Goal: Task Accomplishment & Management: Use online tool/utility

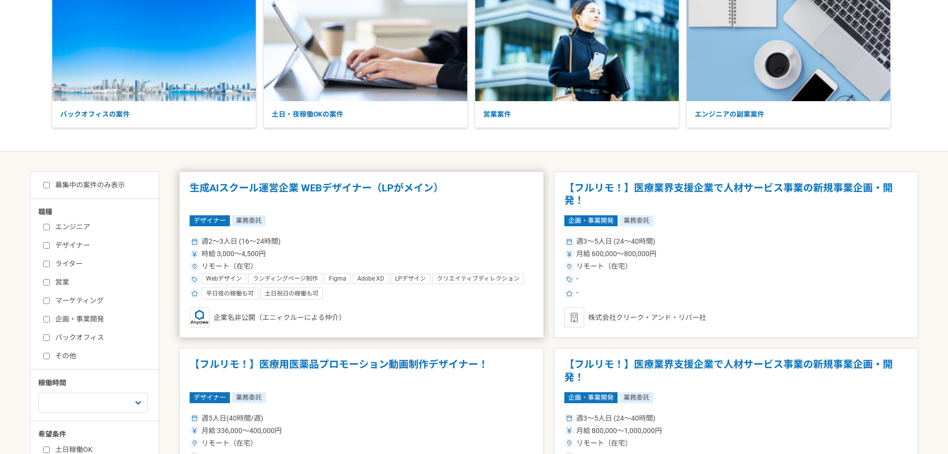
scroll to position [149, 0]
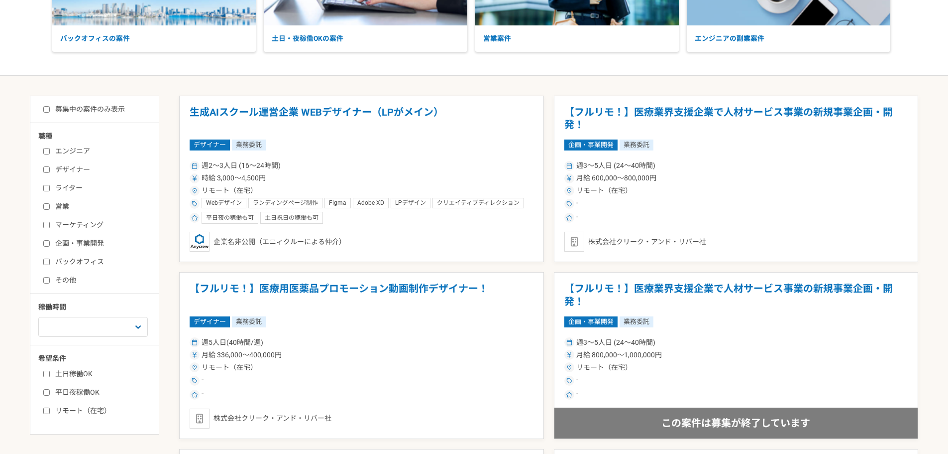
click at [53, 153] on label "エンジニア" at bounding box center [100, 151] width 115 height 10
click at [50, 153] on input "エンジニア" at bounding box center [46, 151] width 6 height 6
checkbox input "true"
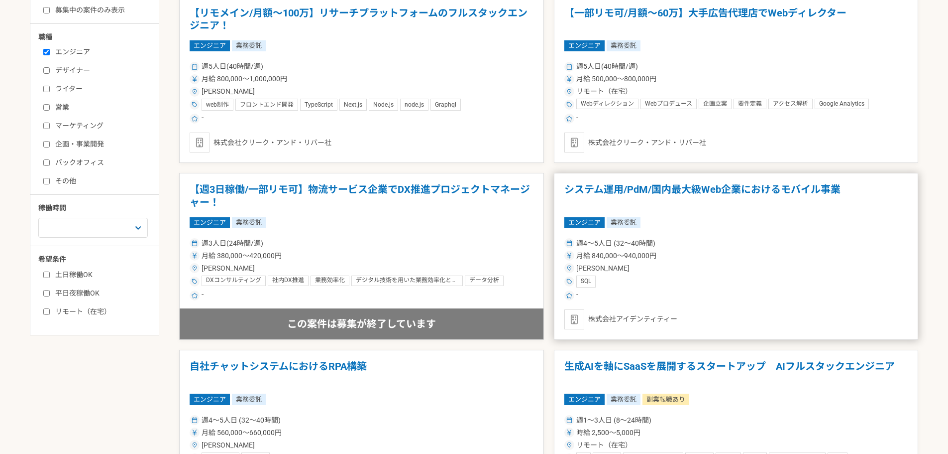
scroll to position [249, 0]
click at [73, 276] on label "土日稼働OK" at bounding box center [100, 274] width 115 height 10
click at [50, 276] on input "土日稼働OK" at bounding box center [46, 274] width 6 height 6
checkbox input "true"
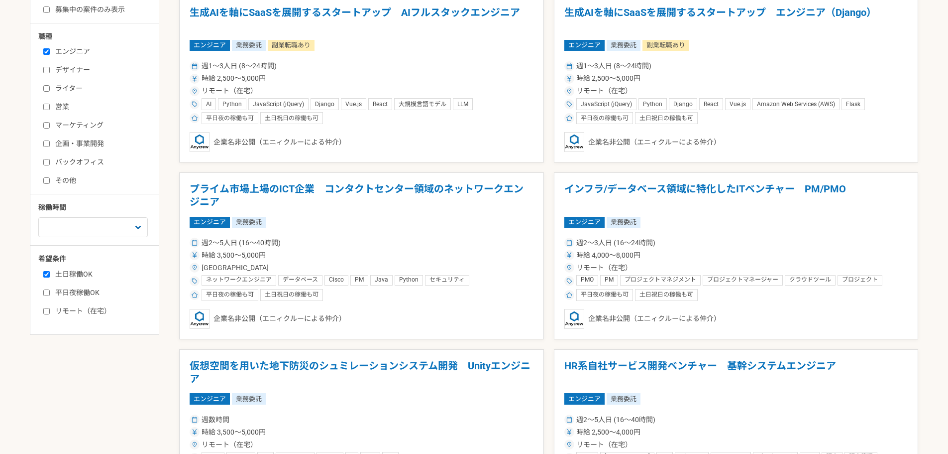
click at [58, 307] on label "リモート（在宅）" at bounding box center [100, 311] width 115 height 10
click at [50, 308] on input "リモート（在宅）" at bounding box center [46, 311] width 6 height 6
checkbox input "true"
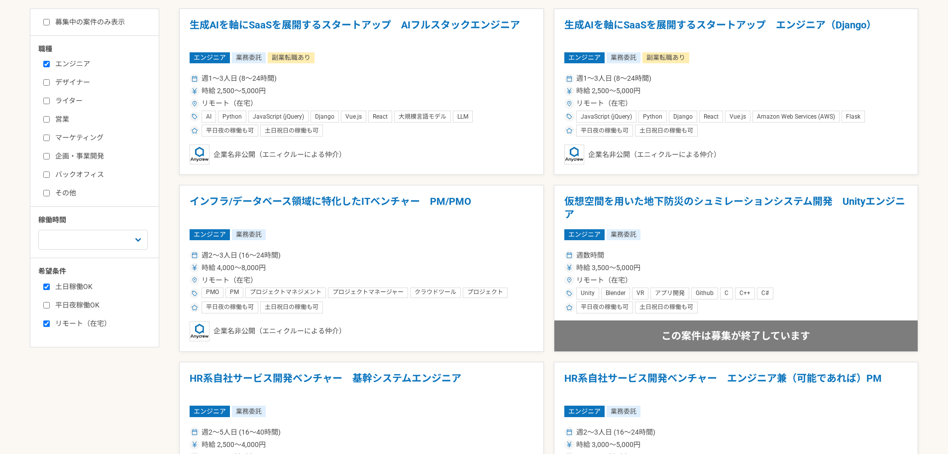
scroll to position [249, 0]
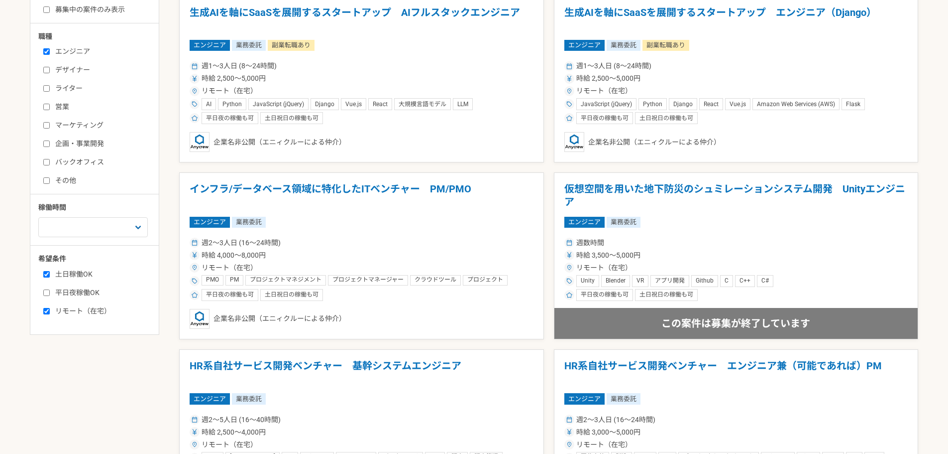
click at [66, 302] on div "土日稼働OK 平日夜稼働OK リモート（在宅）" at bounding box center [97, 290] width 119 height 50
click at [76, 299] on div "土日稼働OK 平日夜稼働OK リモート（在宅）" at bounding box center [97, 290] width 119 height 50
click at [85, 294] on label "平日夜稼働OK" at bounding box center [100, 292] width 115 height 10
click at [50, 294] on input "平日夜稼働OK" at bounding box center [46, 292] width 6 height 6
checkbox input "true"
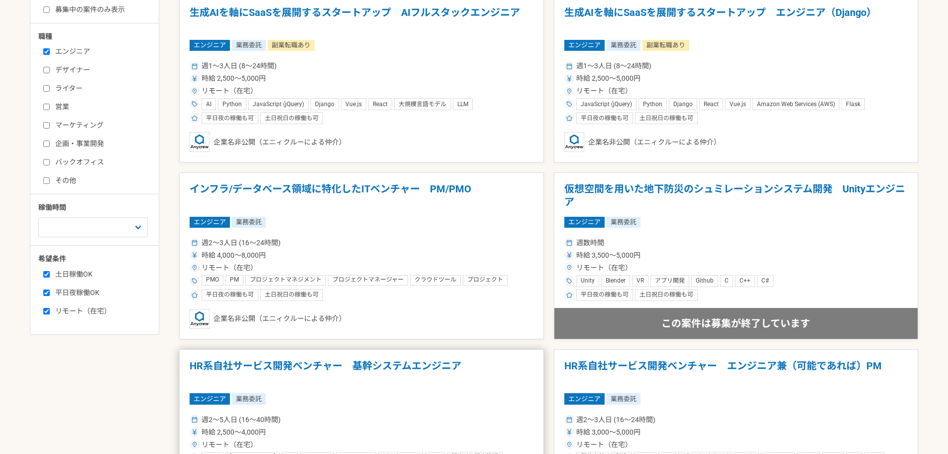
scroll to position [50, 0]
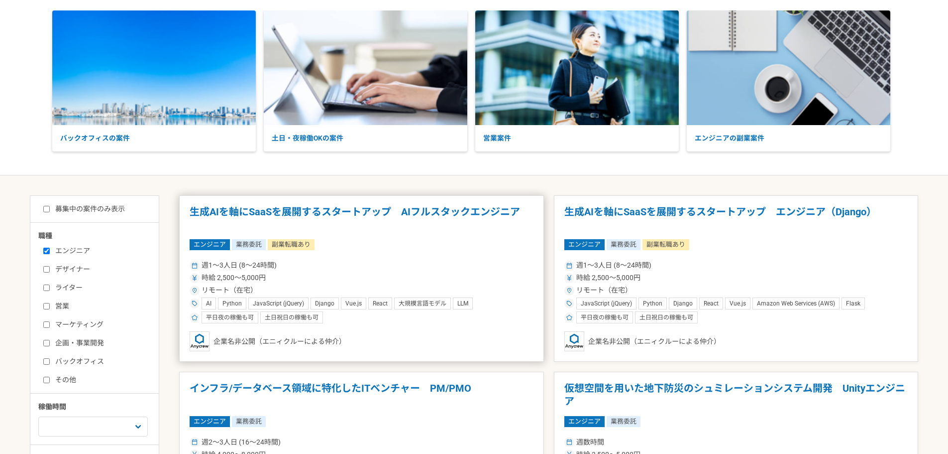
click at [379, 255] on article "生成AIを軸にSaaSを展開するスタートアップ　AIフルスタックエンジニア エンジニア 業務委託 副業転職あり 週1〜3人日 (8〜24時間) 時給 2,50…" at bounding box center [361, 278] width 365 height 167
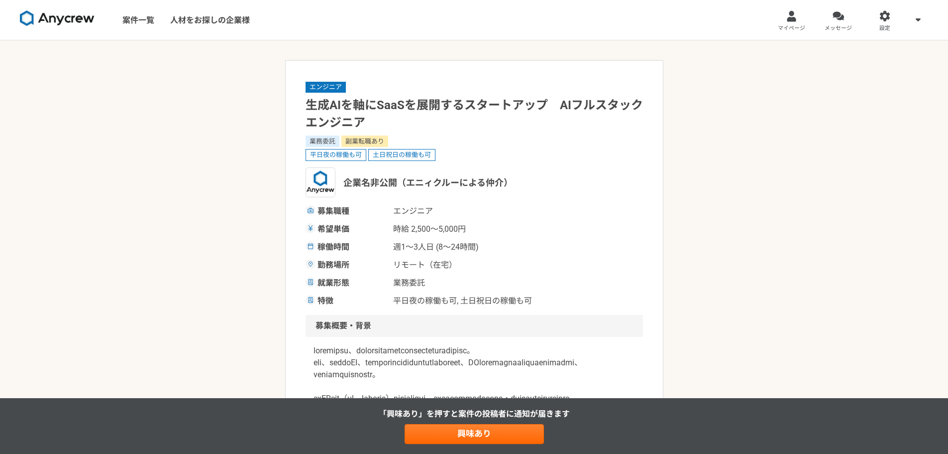
click at [56, 18] on img at bounding box center [57, 18] width 75 height 16
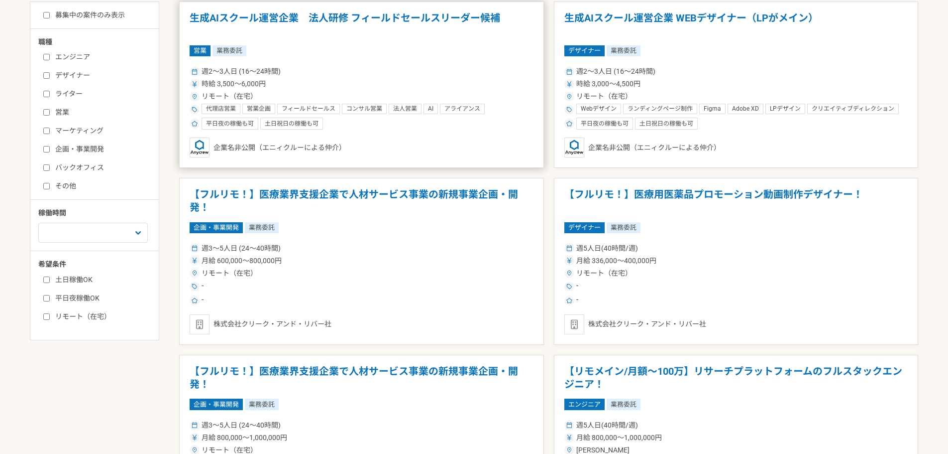
scroll to position [249, 0]
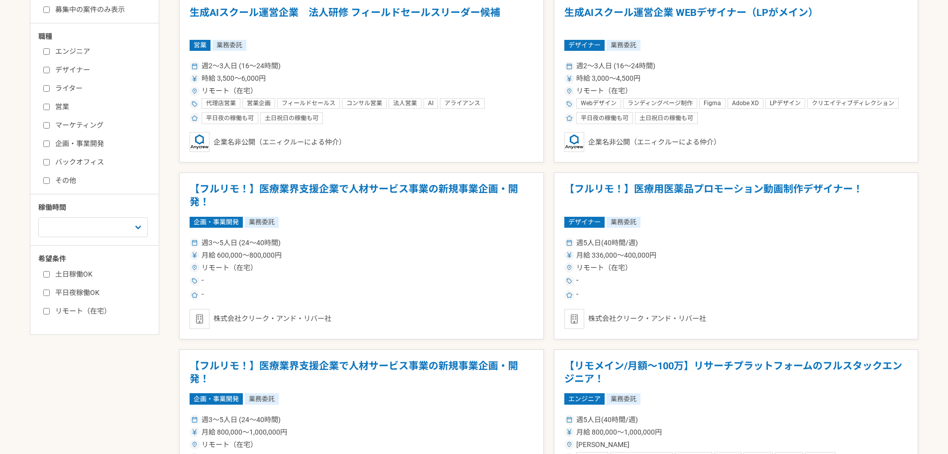
click at [64, 50] on label "エンジニア" at bounding box center [100, 51] width 115 height 10
click at [50, 50] on input "エンジニア" at bounding box center [46, 51] width 6 height 6
checkbox input "true"
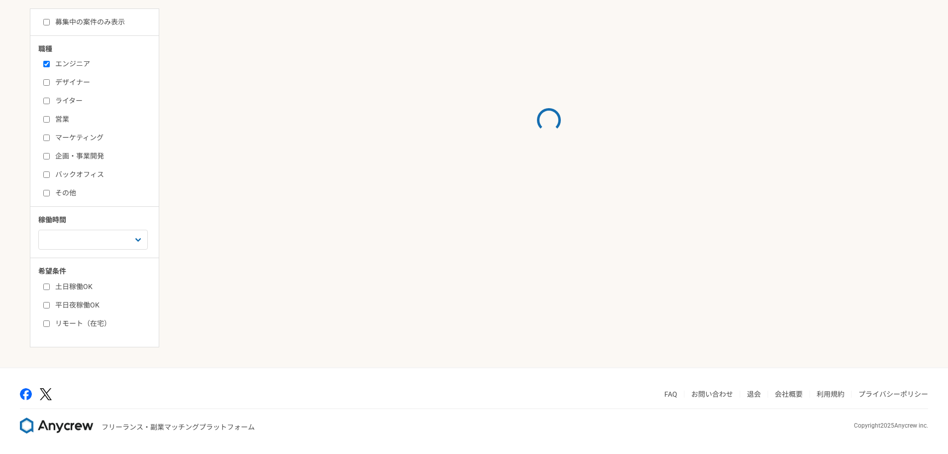
scroll to position [249, 0]
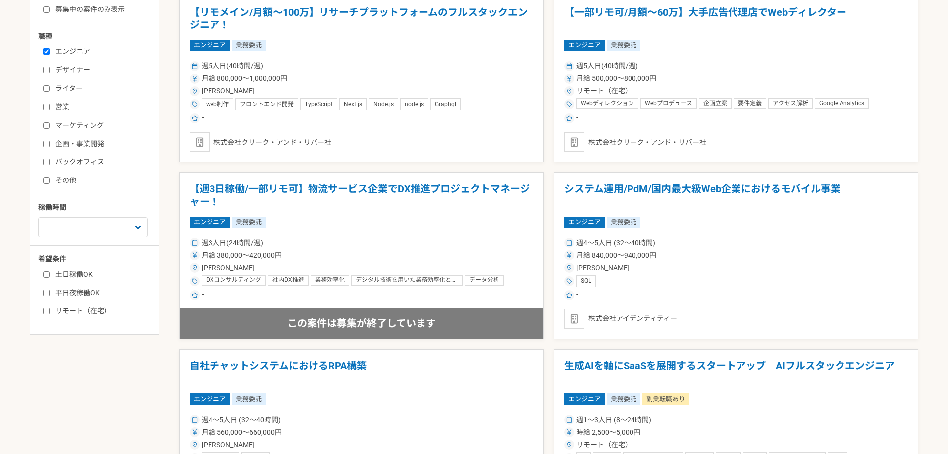
click at [66, 277] on label "土日稼働OK" at bounding box center [100, 274] width 115 height 10
click at [50, 277] on input "土日稼働OK" at bounding box center [46, 274] width 6 height 6
checkbox input "true"
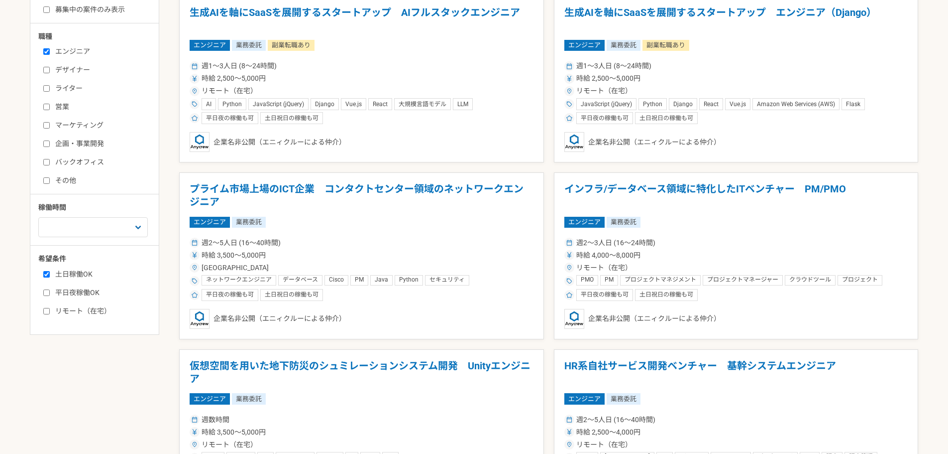
click at [83, 297] on label "平日夜稼働OK" at bounding box center [100, 292] width 115 height 10
click at [50, 296] on input "平日夜稼働OK" at bounding box center [46, 292] width 6 height 6
checkbox input "true"
click at [78, 323] on div "募集中の案件のみ表示 職種 エンジニア デザイナー ライター 営業 マーケティング 企画・事業開発 バックオフィス その他 稼働時間 週1人日（8時間）以下 …" at bounding box center [94, 165] width 129 height 339
click at [87, 314] on label "リモート（在宅）" at bounding box center [100, 311] width 115 height 10
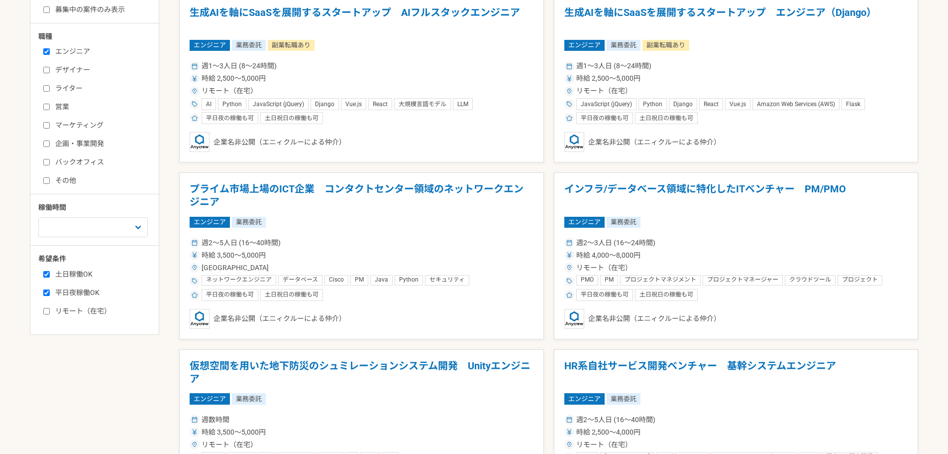
click at [50, 314] on input "リモート（在宅）" at bounding box center [46, 311] width 6 height 6
checkbox input "true"
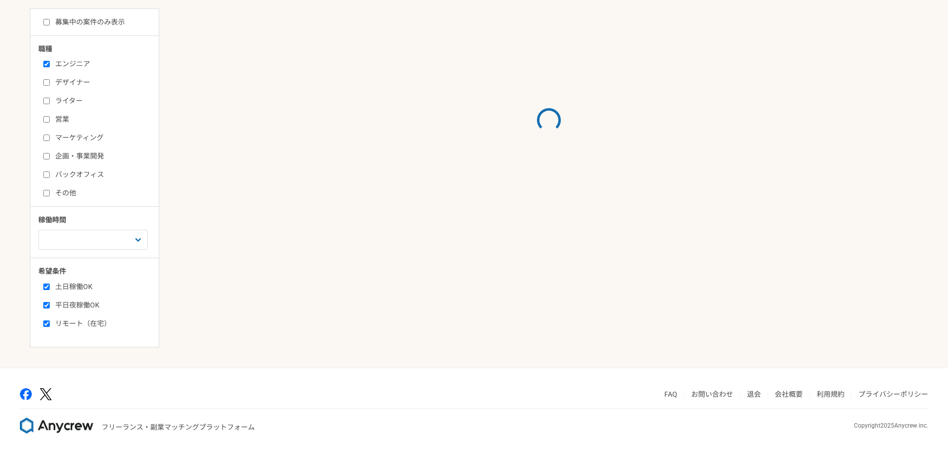
scroll to position [249, 0]
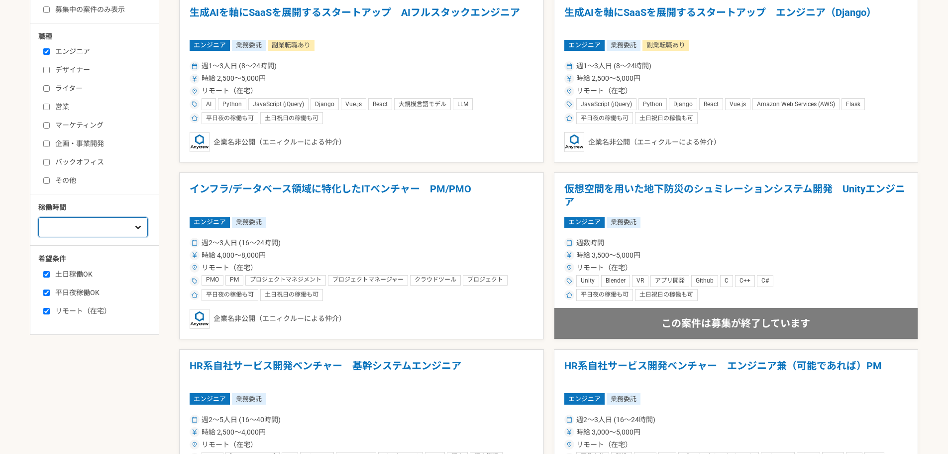
click at [95, 235] on select "週1人日（8時間）以下 週2人日（16時間）以下 週3人日（24時間）以下 週4人日（32時間）以下 週5人日（40時間）以下" at bounding box center [93, 227] width 110 height 20
select select "3"
click at [38, 230] on select "週1人日（8時間）以下 週2人日（16時間）以下 週3人日（24時間）以下 週4人日（32時間）以下 週5人日（40時間）以下" at bounding box center [93, 227] width 110 height 20
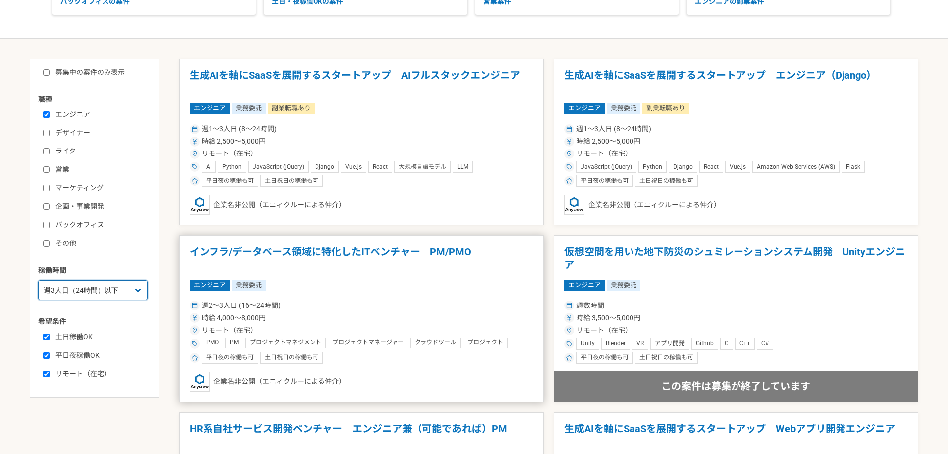
scroll to position [100, 0]
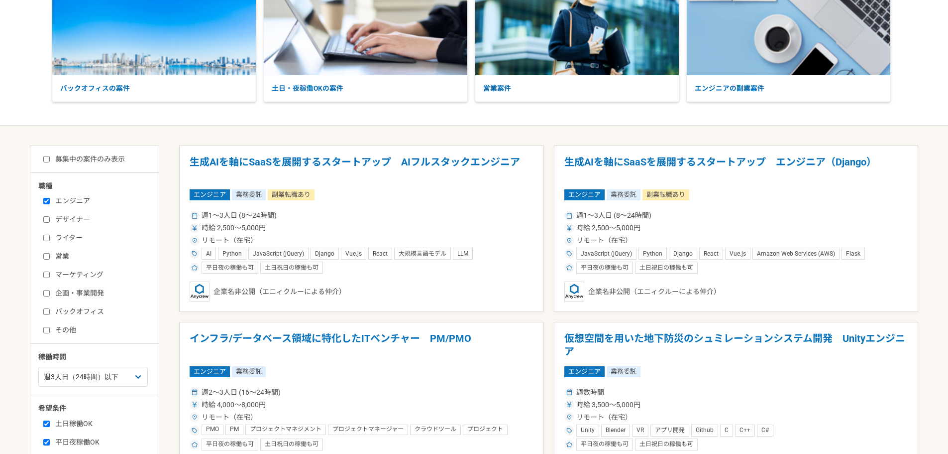
click at [71, 163] on label "募集中の案件のみ表示" at bounding box center [84, 159] width 82 height 10
click at [50, 162] on input "募集中の案件のみ表示" at bounding box center [46, 159] width 6 height 6
checkbox input "true"
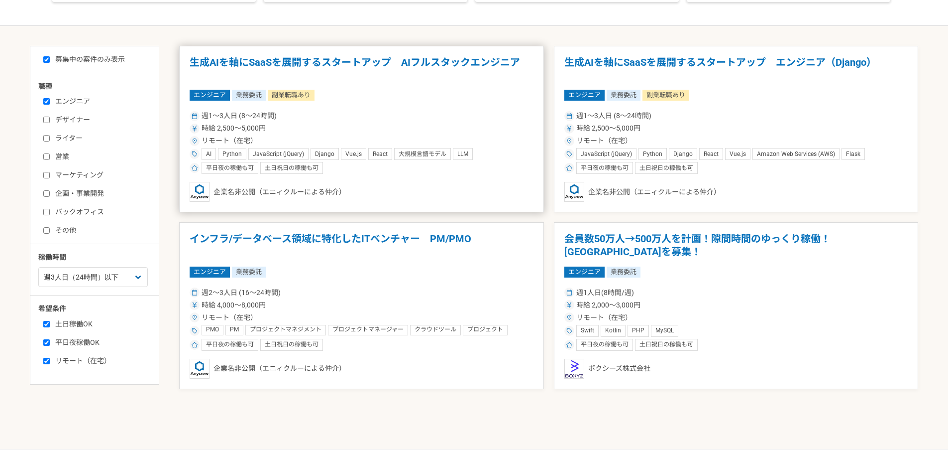
scroll to position [249, 0]
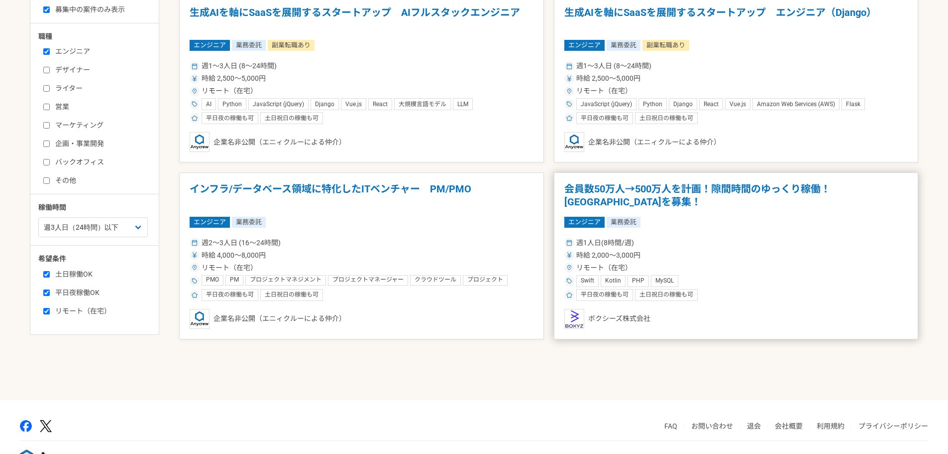
click at [683, 191] on h1 "会員数50万人→500万人を計画！隙間時間のゆっくり稼働！[GEOGRAPHIC_DATA]を募集！" at bounding box center [737, 195] width 344 height 25
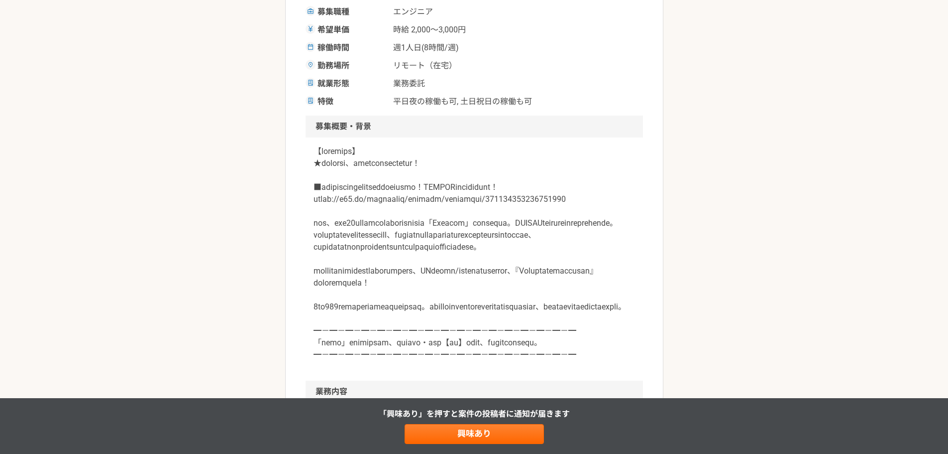
scroll to position [349, 0]
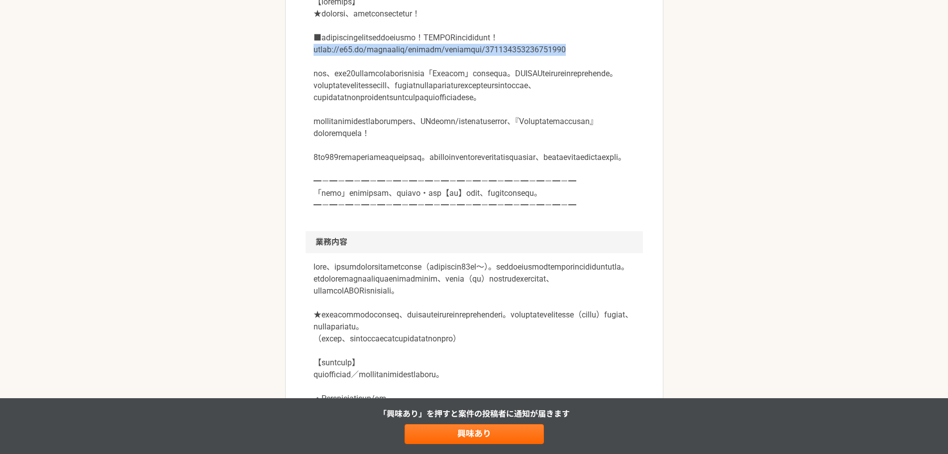
drag, startPoint x: 564, startPoint y: 63, endPoint x: 308, endPoint y: 60, distance: 255.9
click at [308, 60] on div at bounding box center [475, 109] width 338 height 243
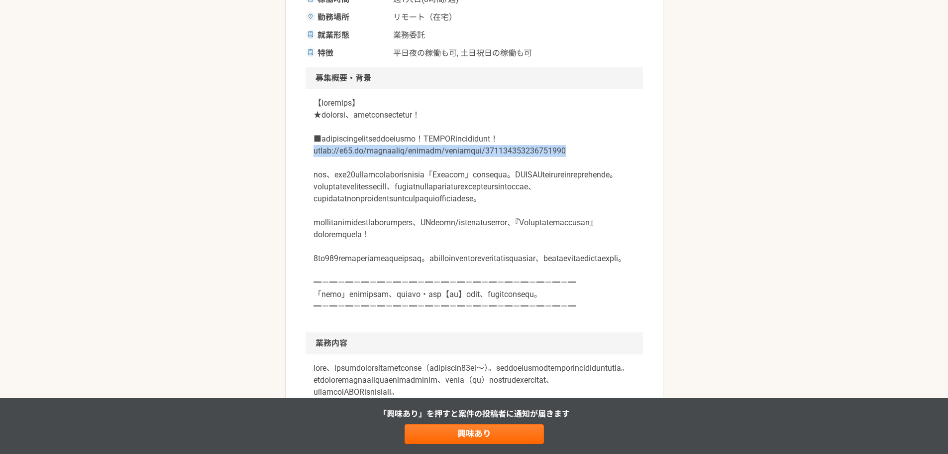
scroll to position [345, 0]
